Goal: Information Seeking & Learning: Learn about a topic

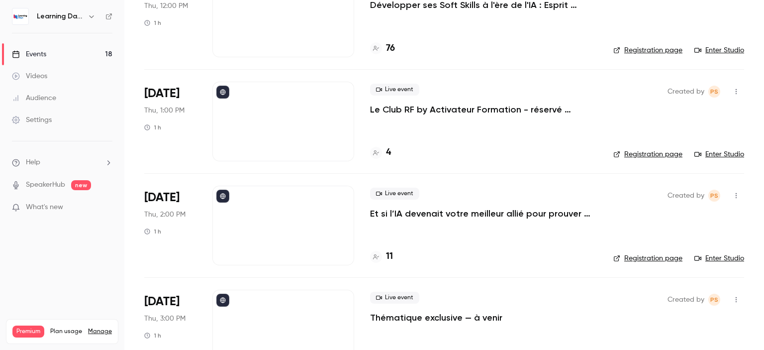
scroll to position [1602, 0]
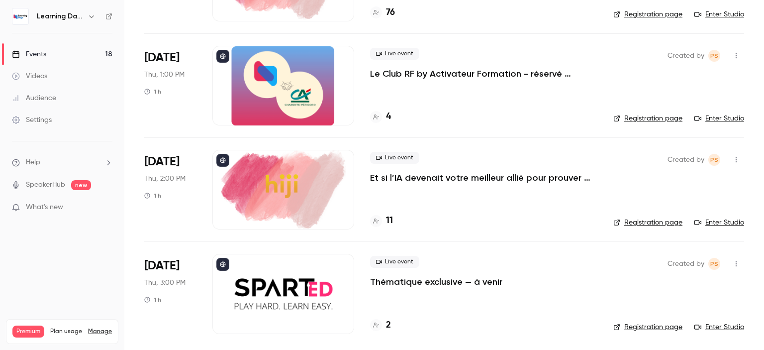
click at [472, 281] on p "Thématique exclusive — à venir" at bounding box center [436, 282] width 132 height 12
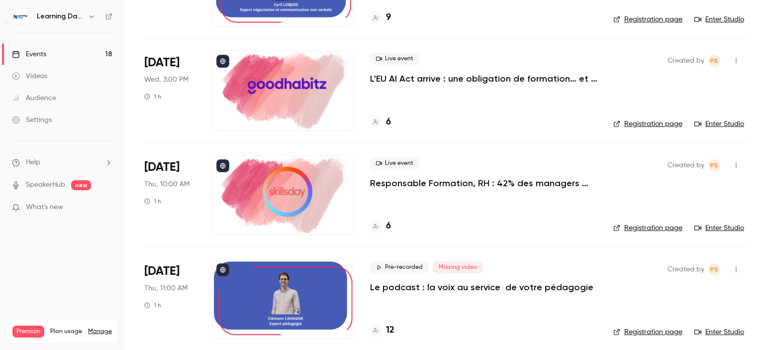
scroll to position [1602, 0]
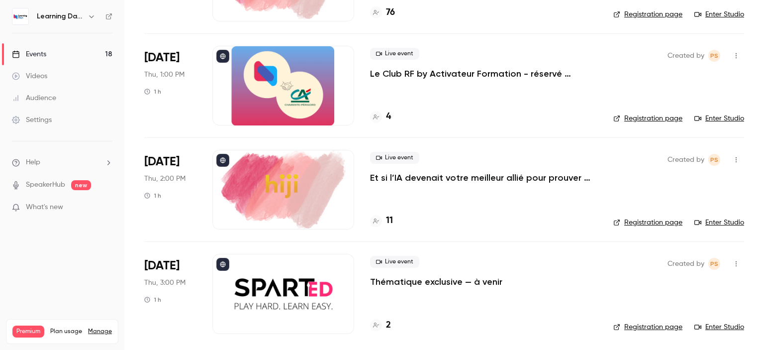
click at [389, 326] on h4 "2" at bounding box center [388, 324] width 5 height 13
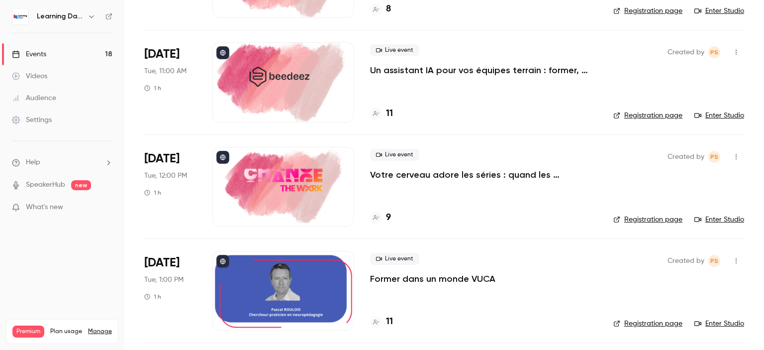
scroll to position [151, 0]
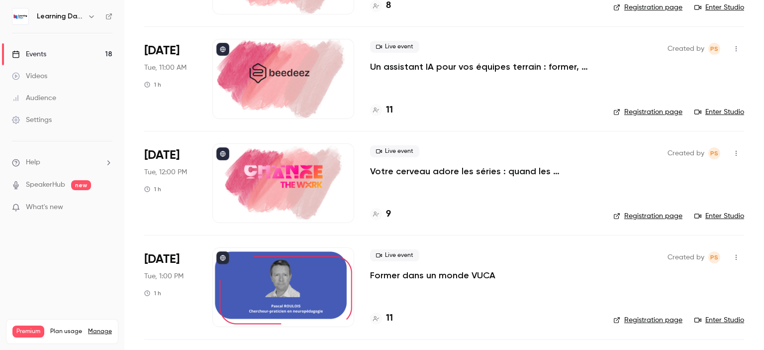
click at [389, 113] on h4 "11" at bounding box center [389, 109] width 7 height 13
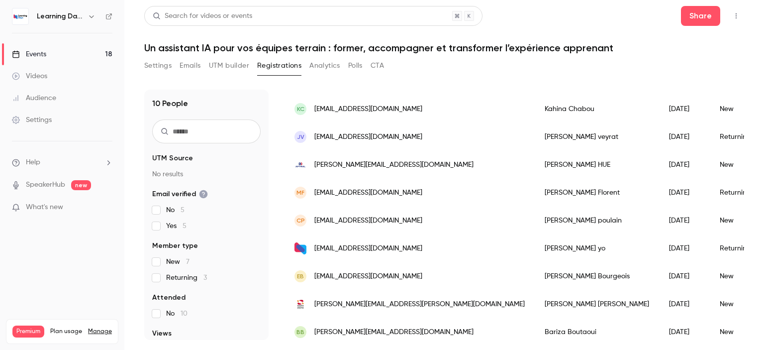
scroll to position [130, 0]
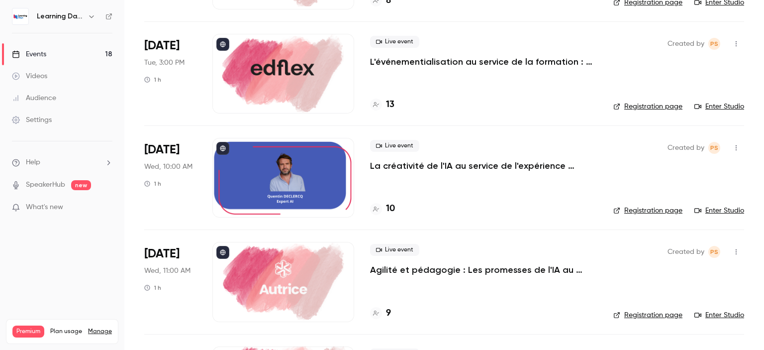
scroll to position [576, 0]
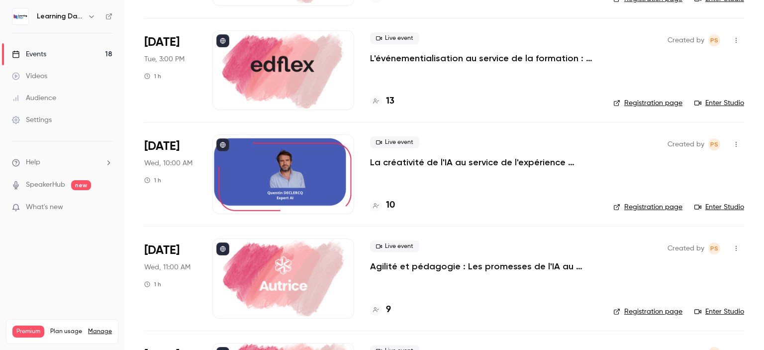
click at [490, 56] on p "L'événementialisation au service de la formation : engagez vos apprenants tout …" at bounding box center [483, 58] width 227 height 12
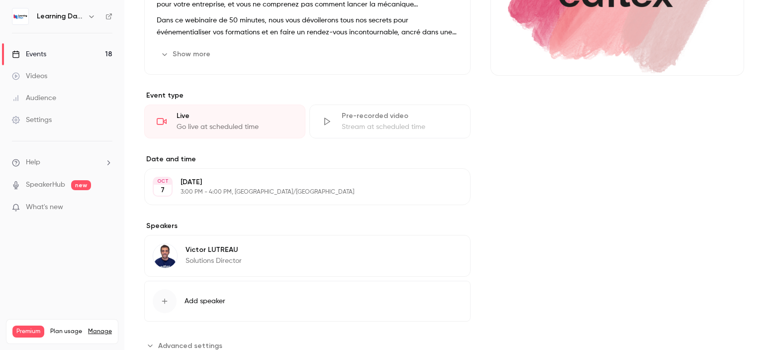
scroll to position [170, 0]
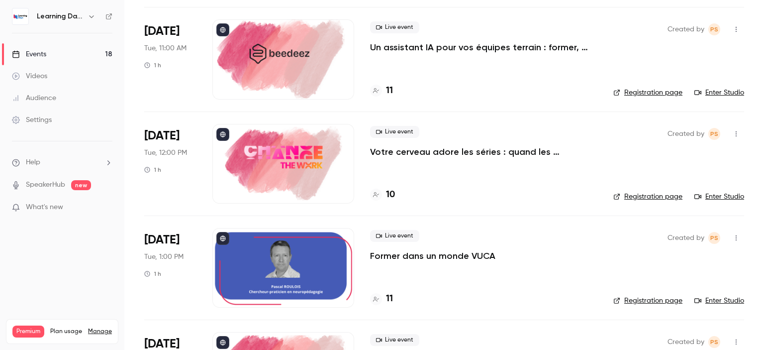
click at [389, 298] on h4 "11" at bounding box center [389, 298] width 7 height 13
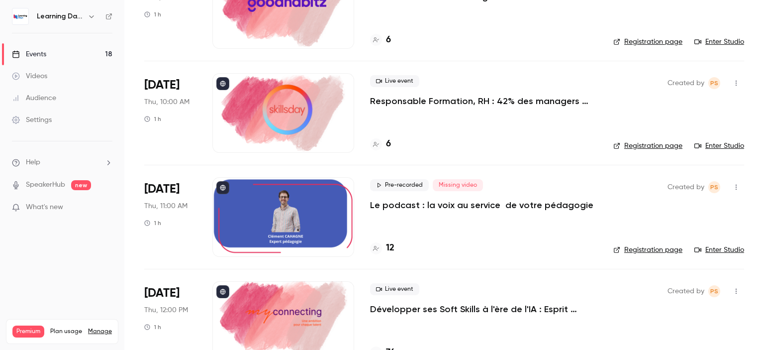
scroll to position [1262, 0]
click at [393, 245] on h4 "12" at bounding box center [390, 247] width 8 height 13
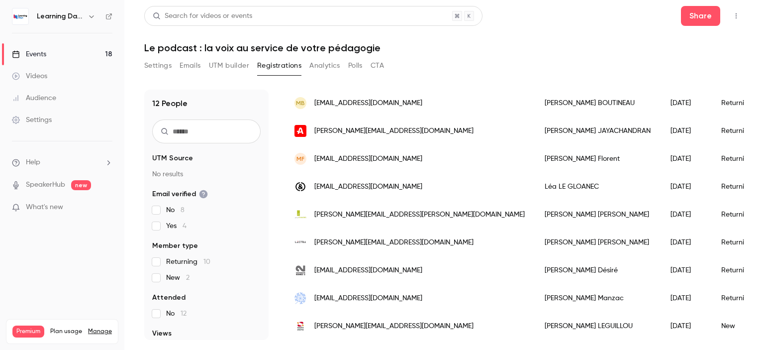
scroll to position [186, 0]
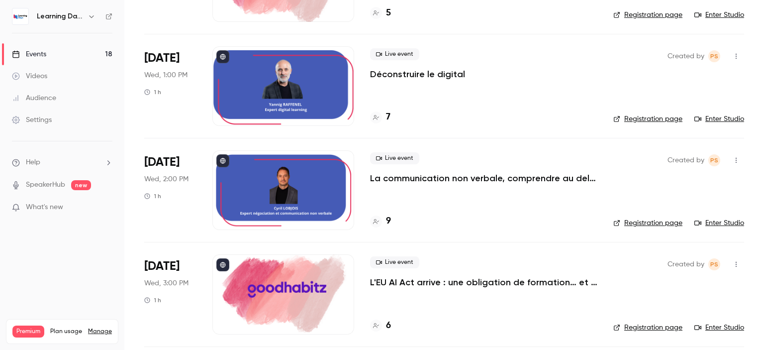
scroll to position [984, 0]
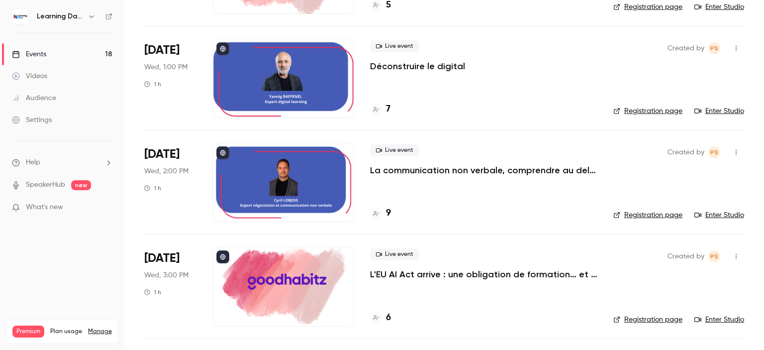
click at [388, 111] on h4 "7" at bounding box center [388, 108] width 4 height 13
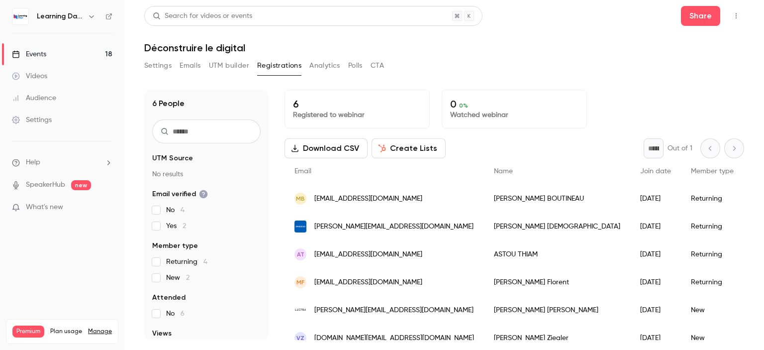
scroll to position [19, 0]
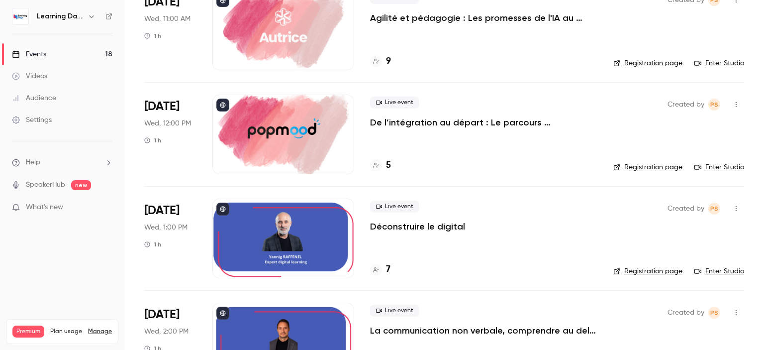
scroll to position [824, 0]
click at [483, 117] on p "De l’intégration au départ : Le parcours collaborateur comme moteur de fidélité…" at bounding box center [483, 123] width 227 height 12
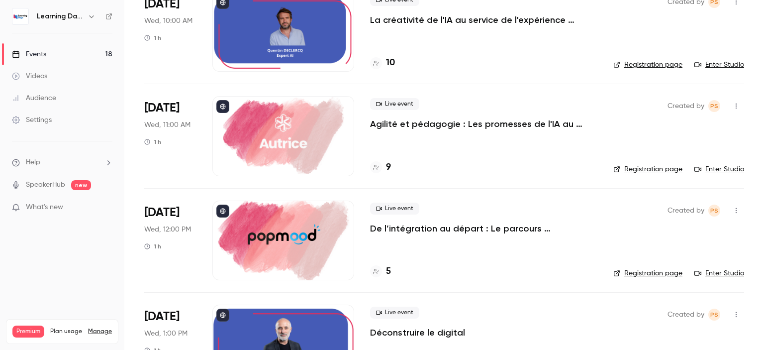
scroll to position [713, 0]
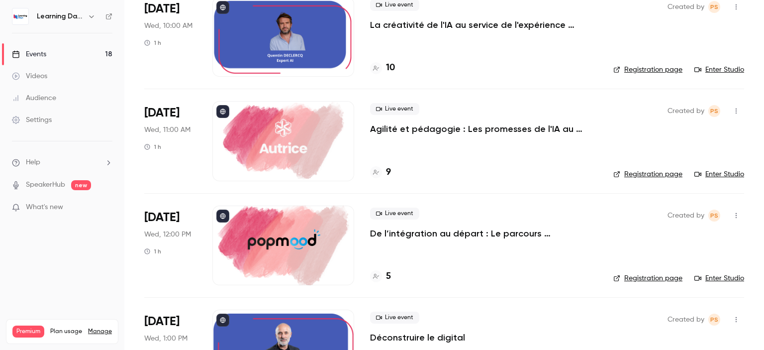
click at [388, 171] on h4 "9" at bounding box center [388, 172] width 5 height 13
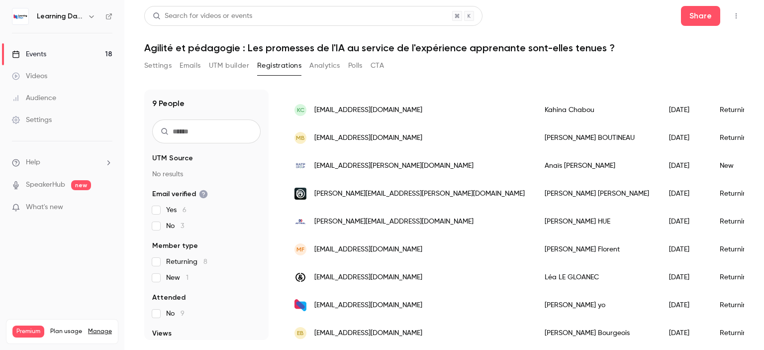
scroll to position [102, 0]
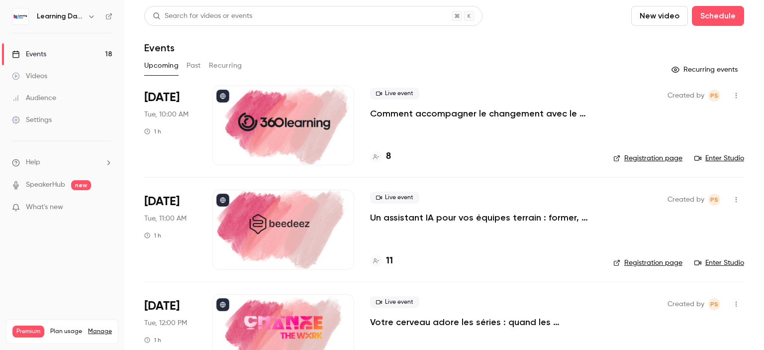
click at [383, 157] on div "8" at bounding box center [380, 156] width 21 height 13
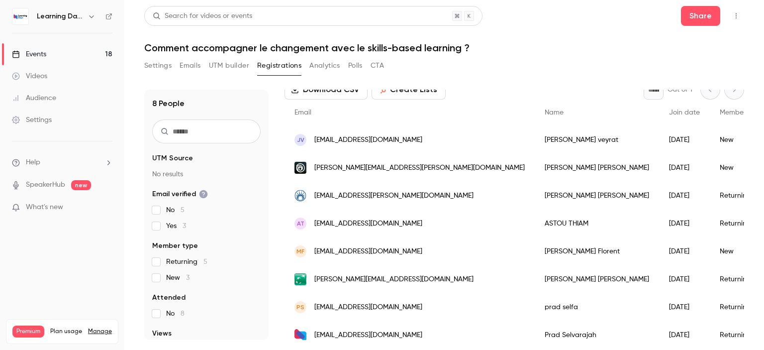
scroll to position [75, 0]
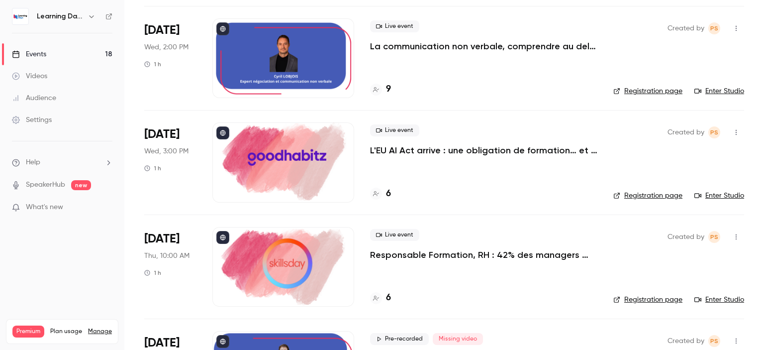
scroll to position [1114, 0]
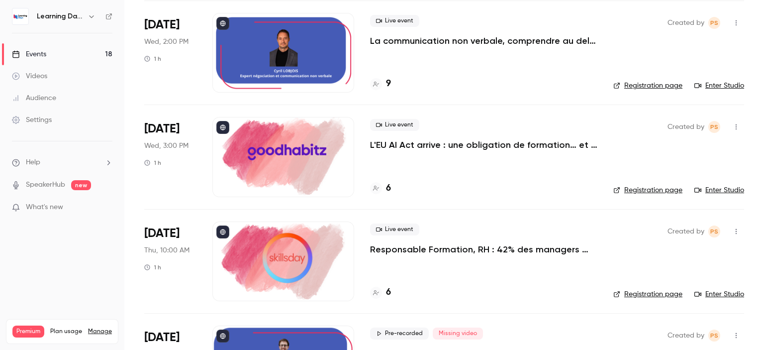
click at [389, 189] on h4 "6" at bounding box center [388, 188] width 5 height 13
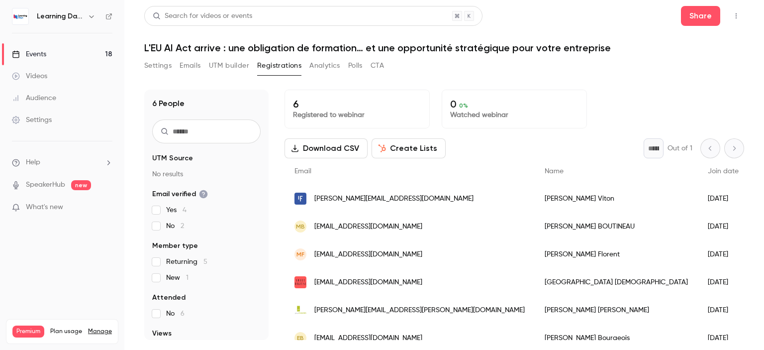
scroll to position [19, 0]
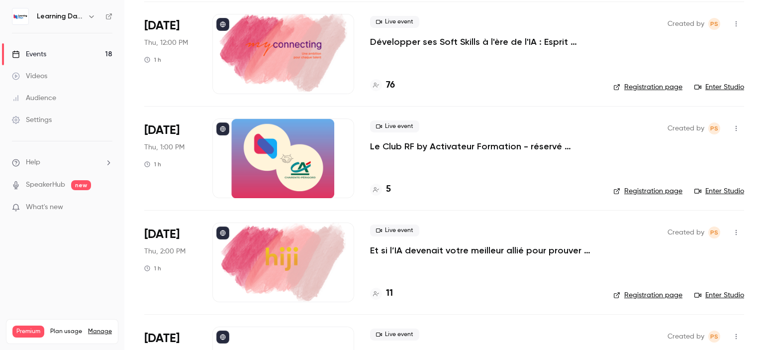
scroll to position [1530, 0]
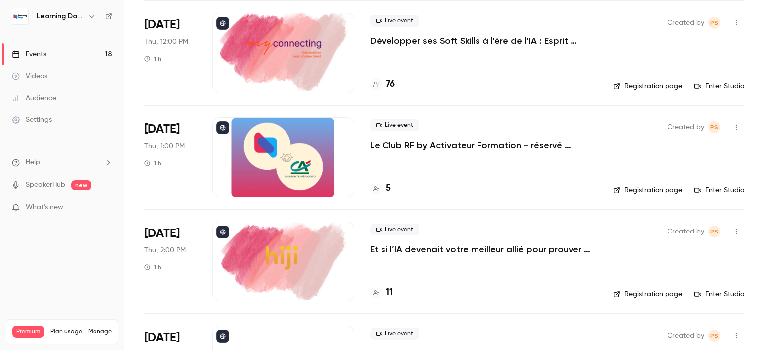
click at [495, 147] on p "Le Club RF by Activateur Formation - réservé uniquement aux responsables format…" at bounding box center [483, 145] width 227 height 12
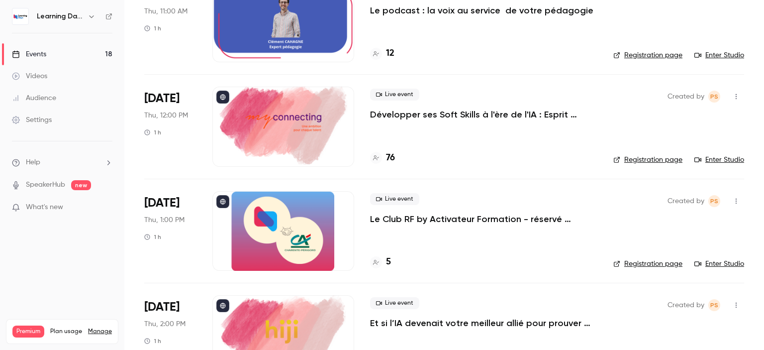
scroll to position [1457, 0]
click at [389, 261] on h4 "5" at bounding box center [388, 261] width 5 height 13
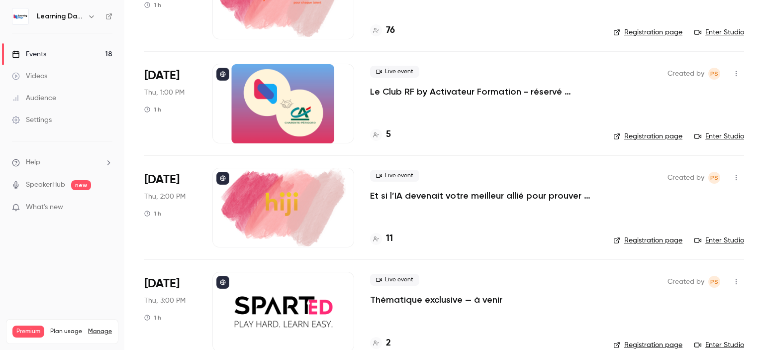
scroll to position [1602, 0]
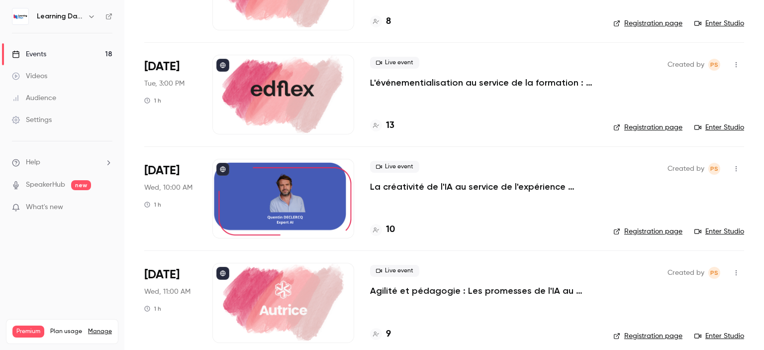
scroll to position [468, 0]
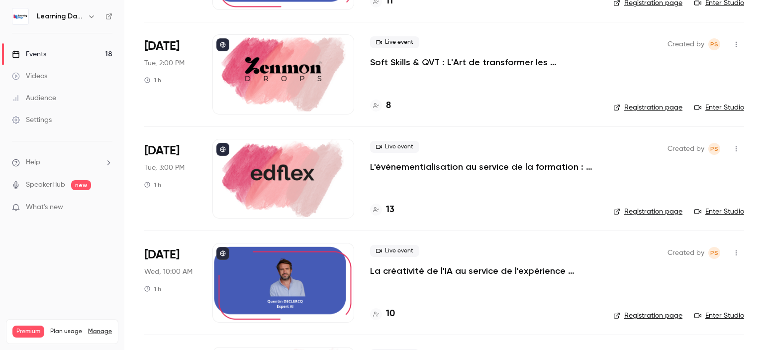
click at [497, 162] on p "L'événementialisation au service de la formation : engagez vos apprenants tout …" at bounding box center [483, 167] width 227 height 12
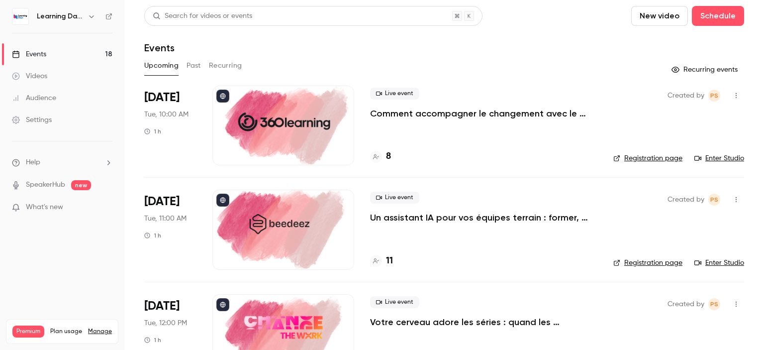
click at [390, 263] on h4 "11" at bounding box center [389, 260] width 7 height 13
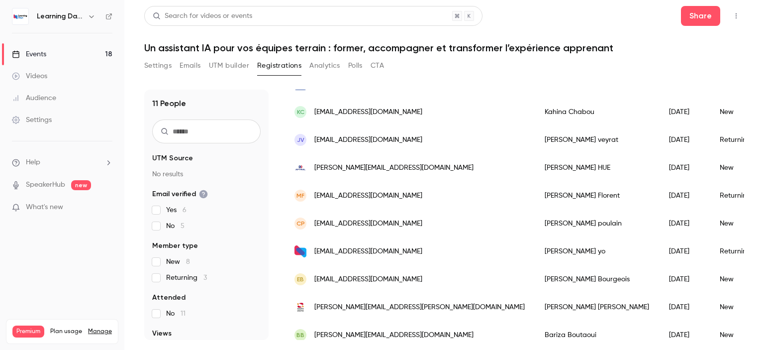
scroll to position [158, 0]
